Goal: Information Seeking & Learning: Check status

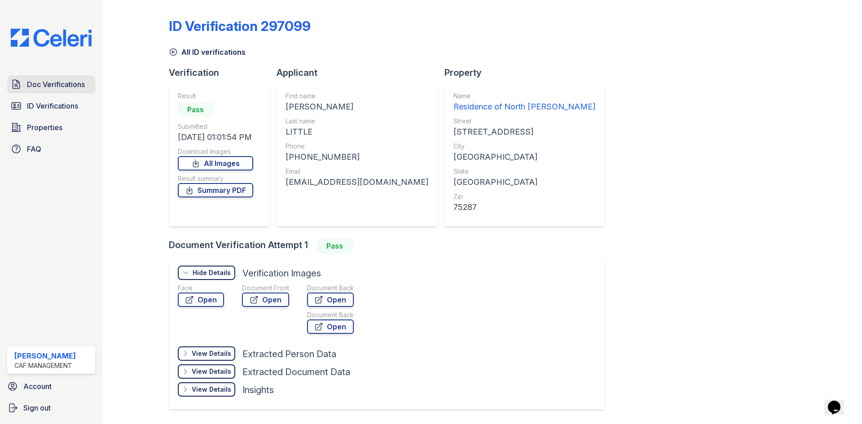
click at [44, 89] on span "Doc Verifications" at bounding box center [56, 84] width 58 height 11
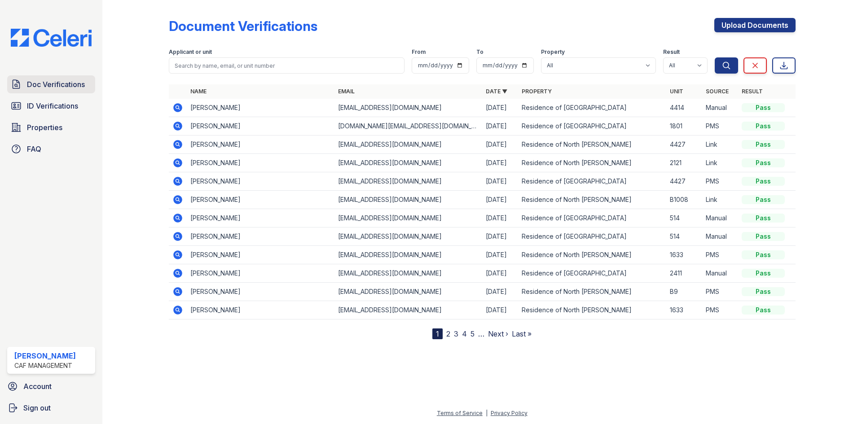
click at [66, 92] on link "Doc Verifications" at bounding box center [51, 84] width 88 height 18
drag, startPoint x: 51, startPoint y: 111, endPoint x: 85, endPoint y: 94, distance: 37.9
click at [51, 111] on span "ID Verifications" at bounding box center [52, 106] width 51 height 11
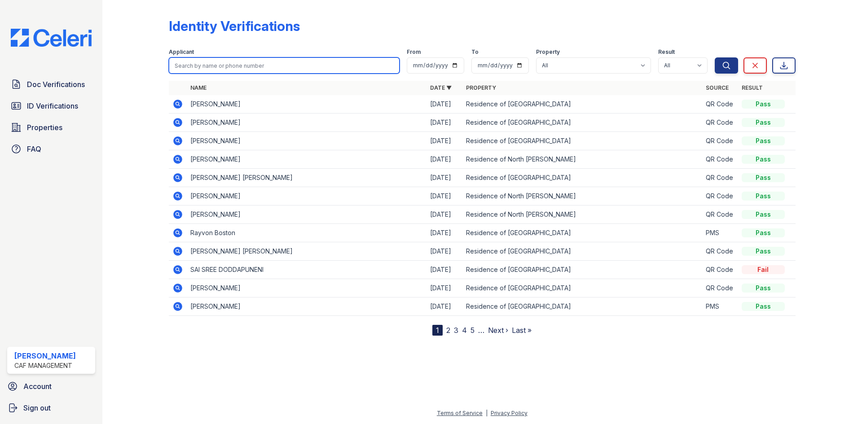
click at [234, 68] on input "search" at bounding box center [284, 65] width 231 height 16
type input "carmen"
click at [715, 57] on button "Search" at bounding box center [726, 65] width 23 height 16
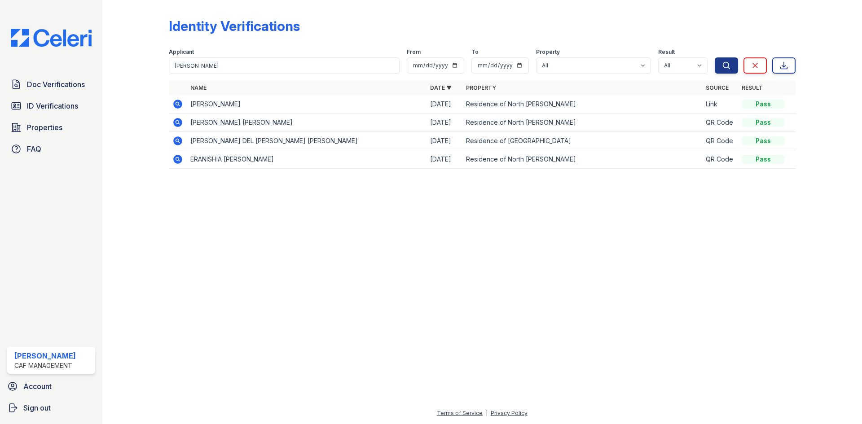
click at [184, 99] on td at bounding box center [178, 104] width 18 height 18
click at [180, 108] on icon at bounding box center [177, 104] width 11 height 11
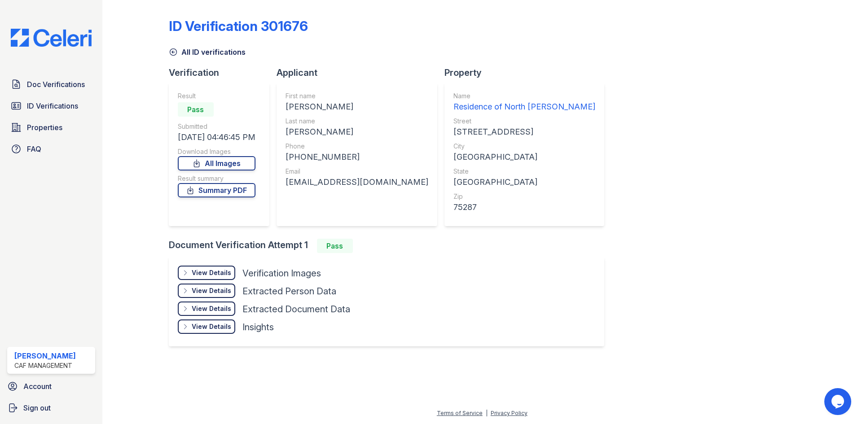
click at [218, 280] on div "View Details Details Hide Details Details Verification Images" at bounding box center [264, 275] width 172 height 18
click at [215, 270] on div "View Details" at bounding box center [212, 272] width 40 height 9
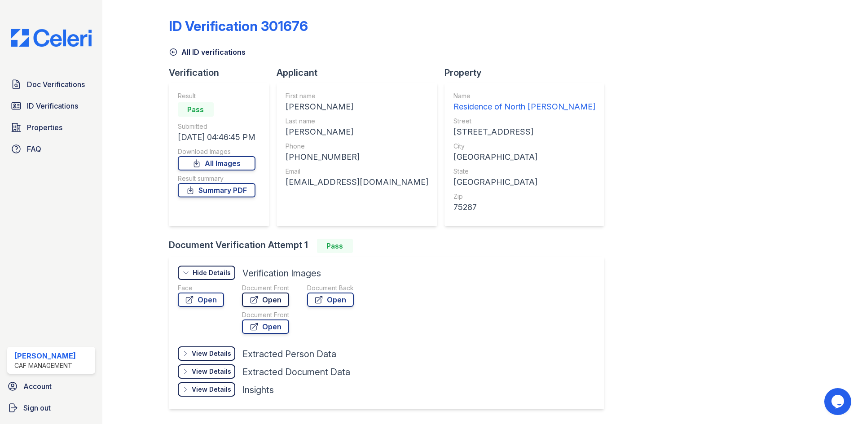
click at [278, 298] on link "Open" at bounding box center [265, 300] width 47 height 14
click at [55, 107] on span "ID Verifications" at bounding box center [52, 106] width 51 height 11
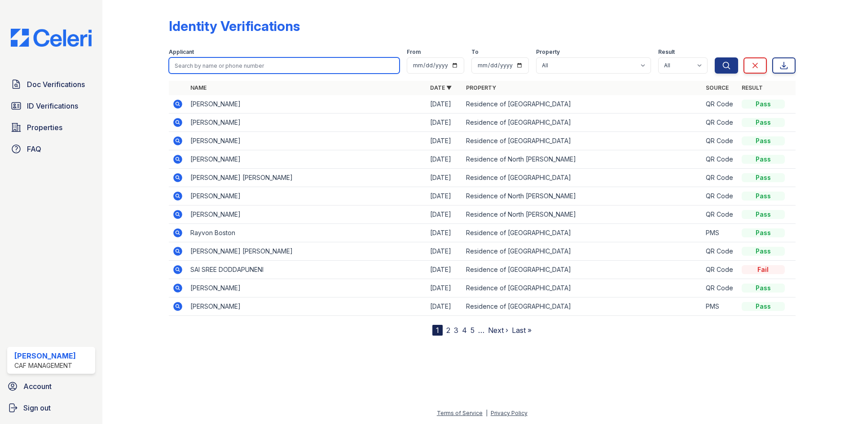
click at [218, 69] on input "search" at bounding box center [284, 65] width 231 height 16
type input "do"
drag, startPoint x: 223, startPoint y: 69, endPoint x: 167, endPoint y: 71, distance: 56.6
click at [173, 70] on input "do" at bounding box center [284, 65] width 231 height 16
type input "[PERSON_NAME]"
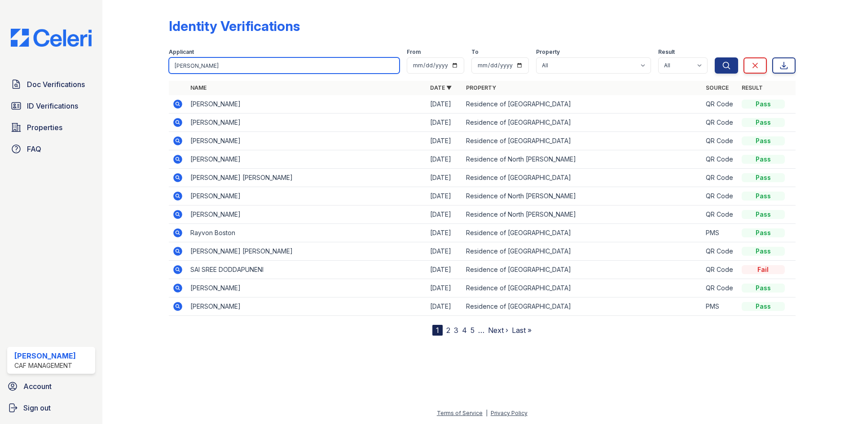
click at [715, 57] on button "Search" at bounding box center [726, 65] width 23 height 16
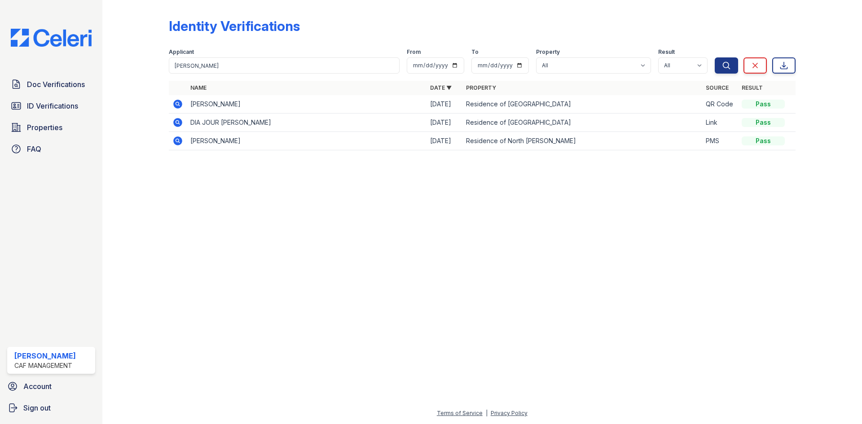
click at [180, 102] on icon at bounding box center [177, 104] width 9 height 9
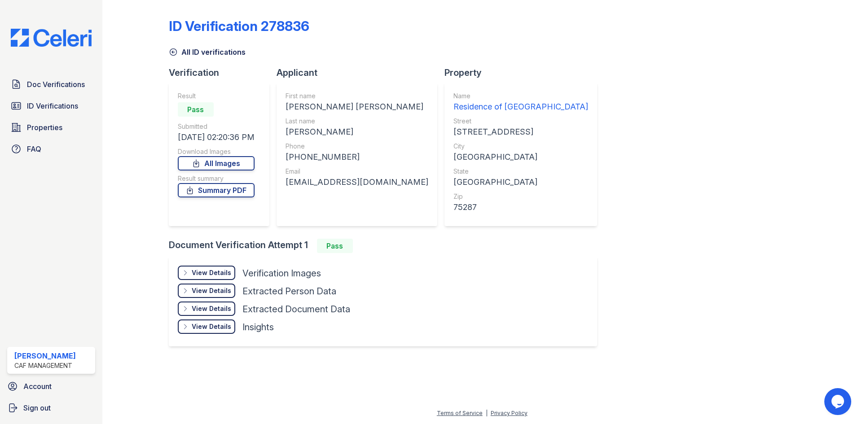
click at [222, 276] on div "View Details" at bounding box center [212, 272] width 40 height 9
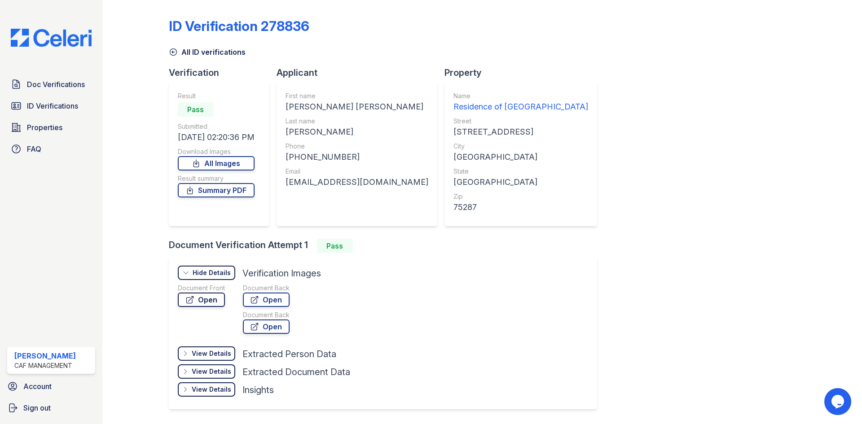
click at [223, 300] on link "Open" at bounding box center [201, 300] width 47 height 14
